Goal: Information Seeking & Learning: Understand process/instructions

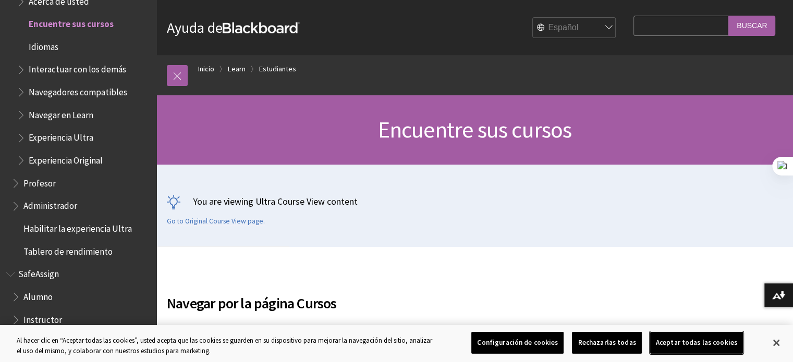
click at [698, 345] on button "Aceptar todas las cookies" at bounding box center [696, 343] width 93 height 22
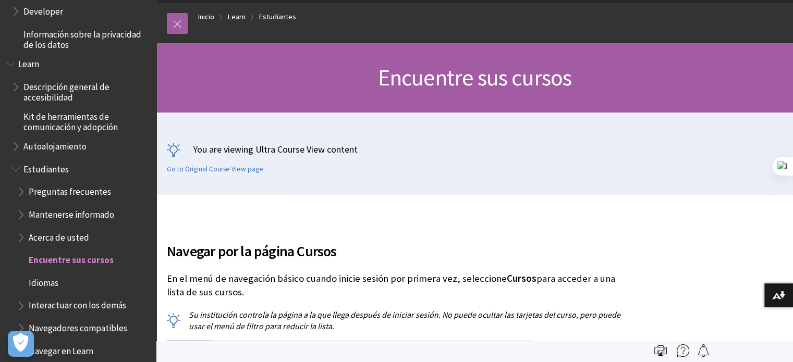
scroll to position [720, 0]
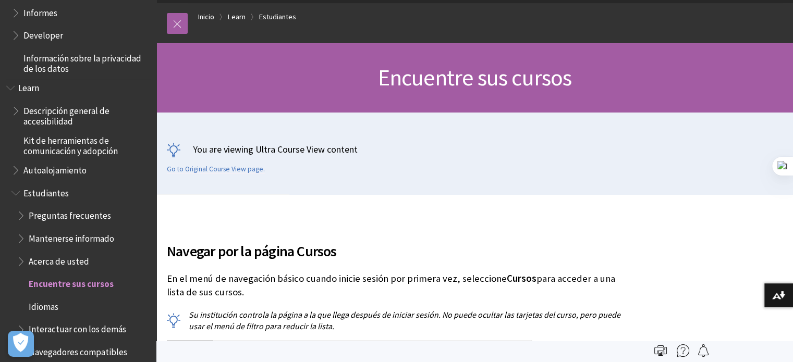
click at [41, 193] on span "Estudiantes" at bounding box center [45, 191] width 45 height 14
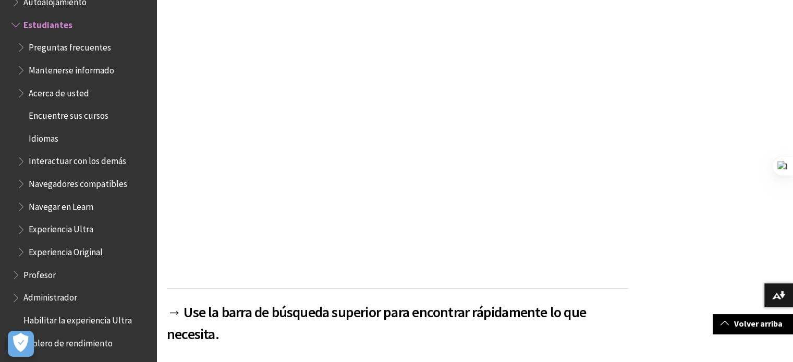
scroll to position [196, 0]
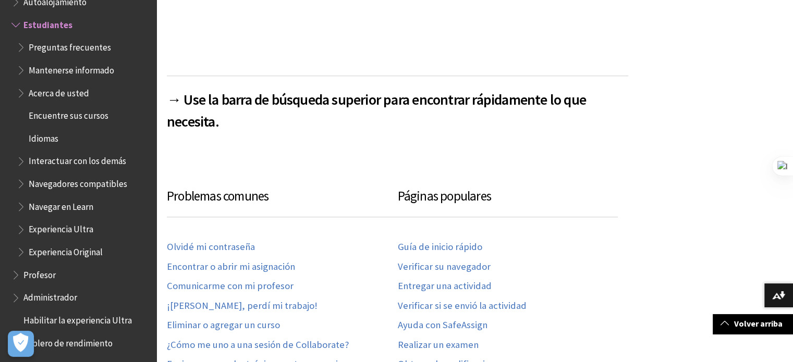
scroll to position [509, 0]
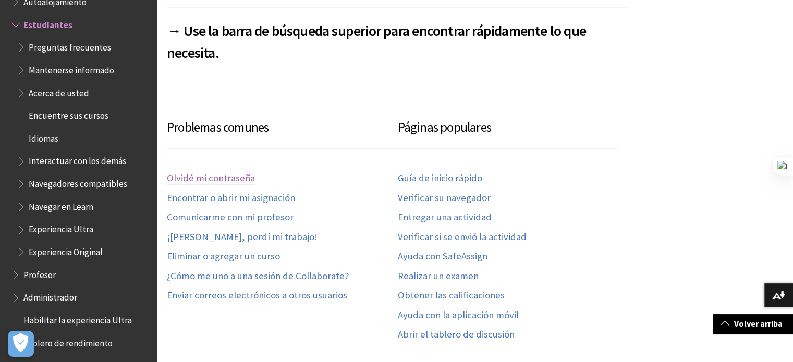
click at [218, 179] on link "Olvidé mi contraseña" at bounding box center [211, 178] width 88 height 12
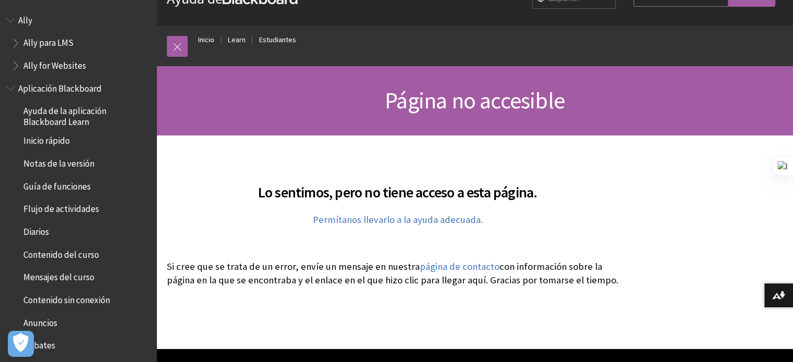
scroll to position [52, 0]
